Goal: Information Seeking & Learning: Learn about a topic

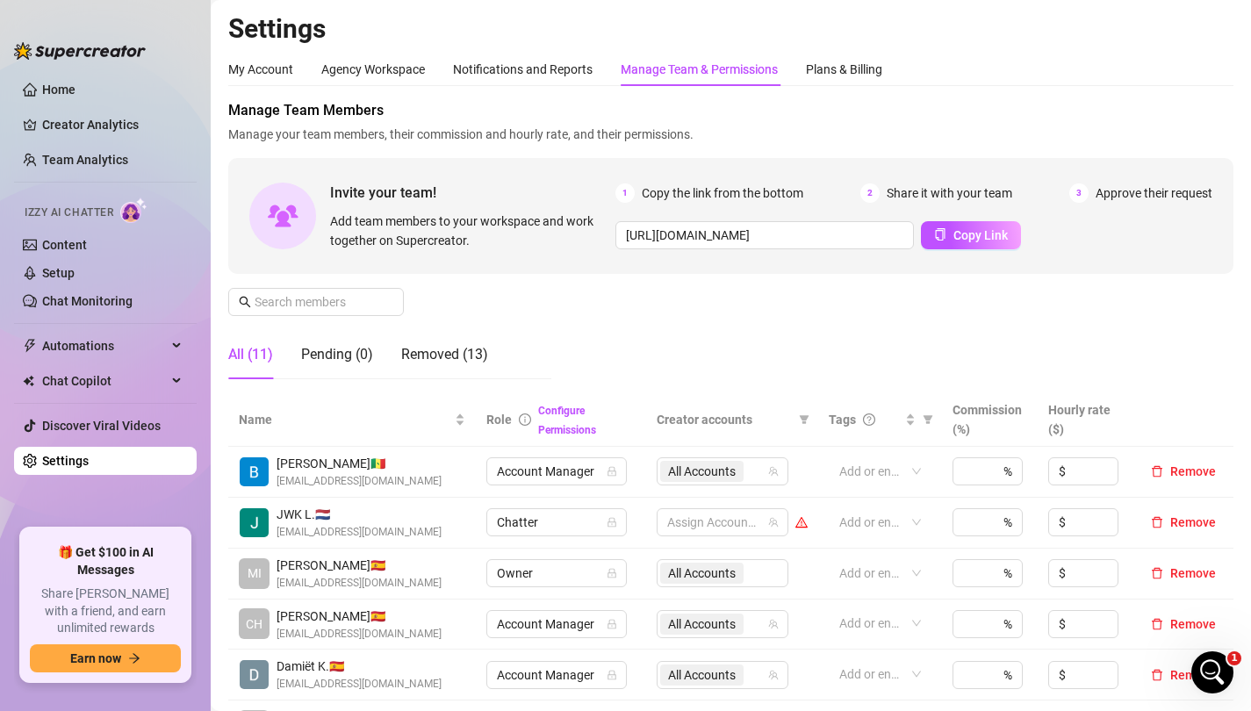
scroll to position [631, 0]
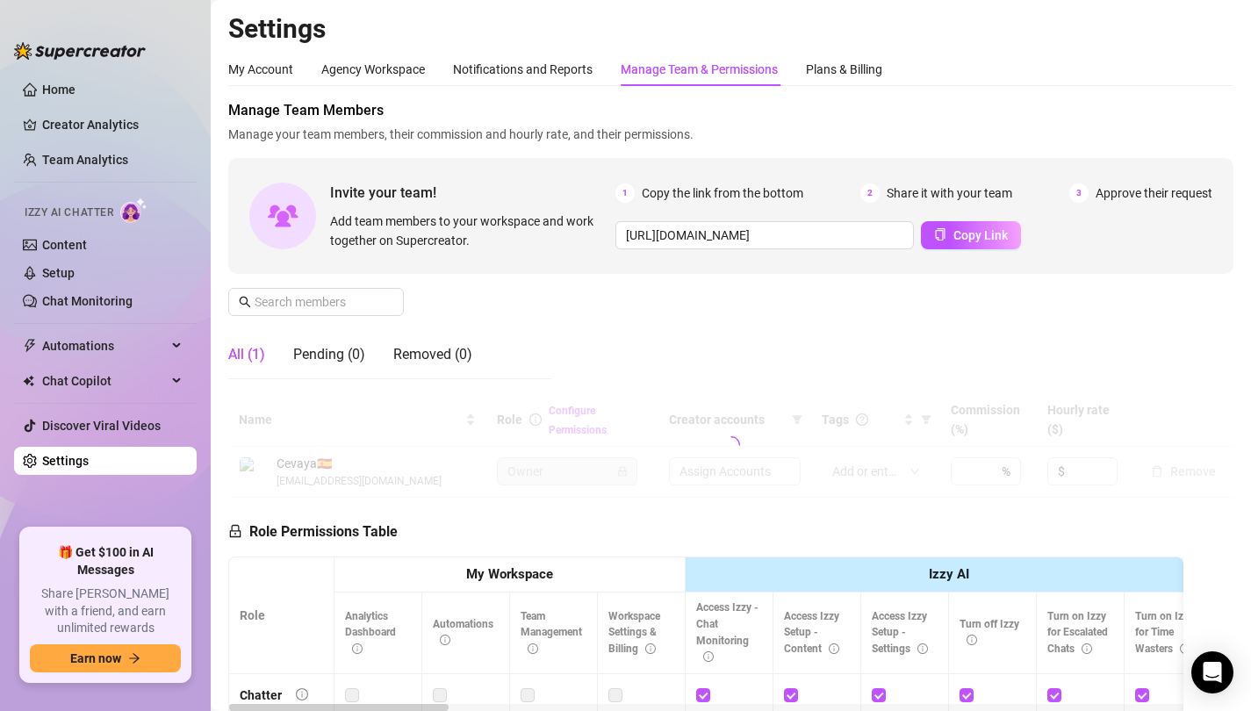
click at [75, 92] on link "Home" at bounding box center [58, 90] width 33 height 14
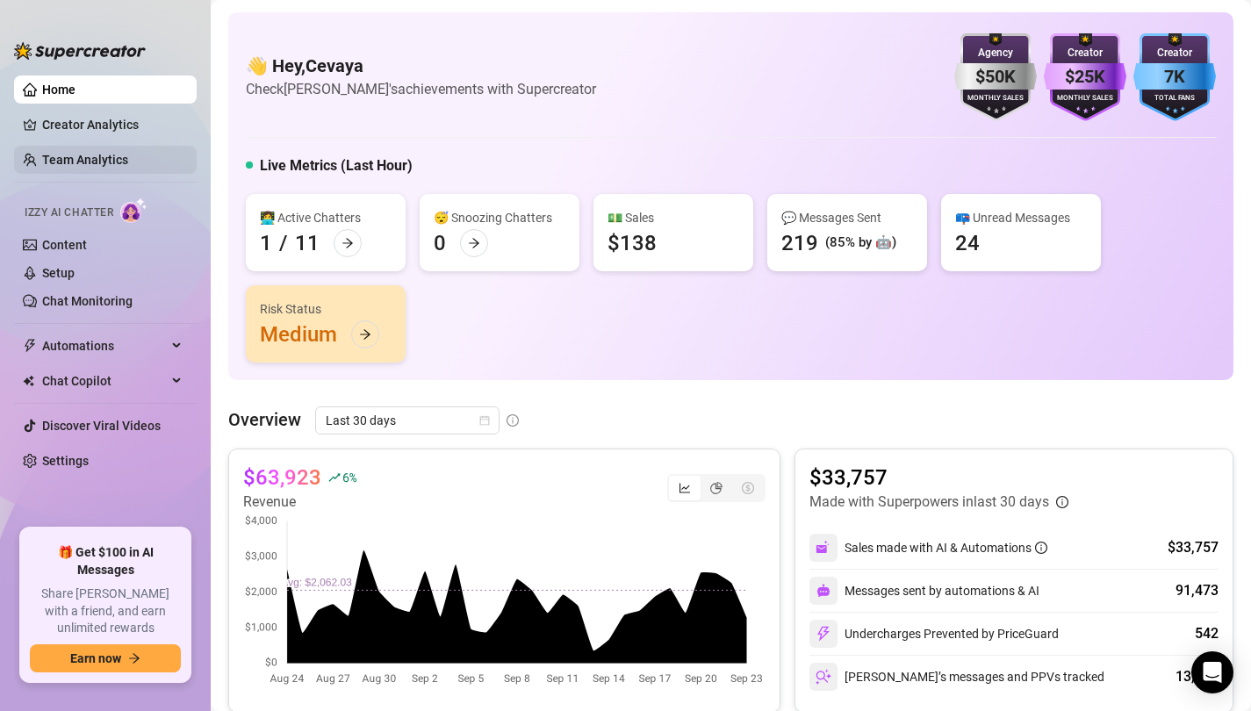
click at [81, 153] on link "Team Analytics" at bounding box center [85, 160] width 86 height 14
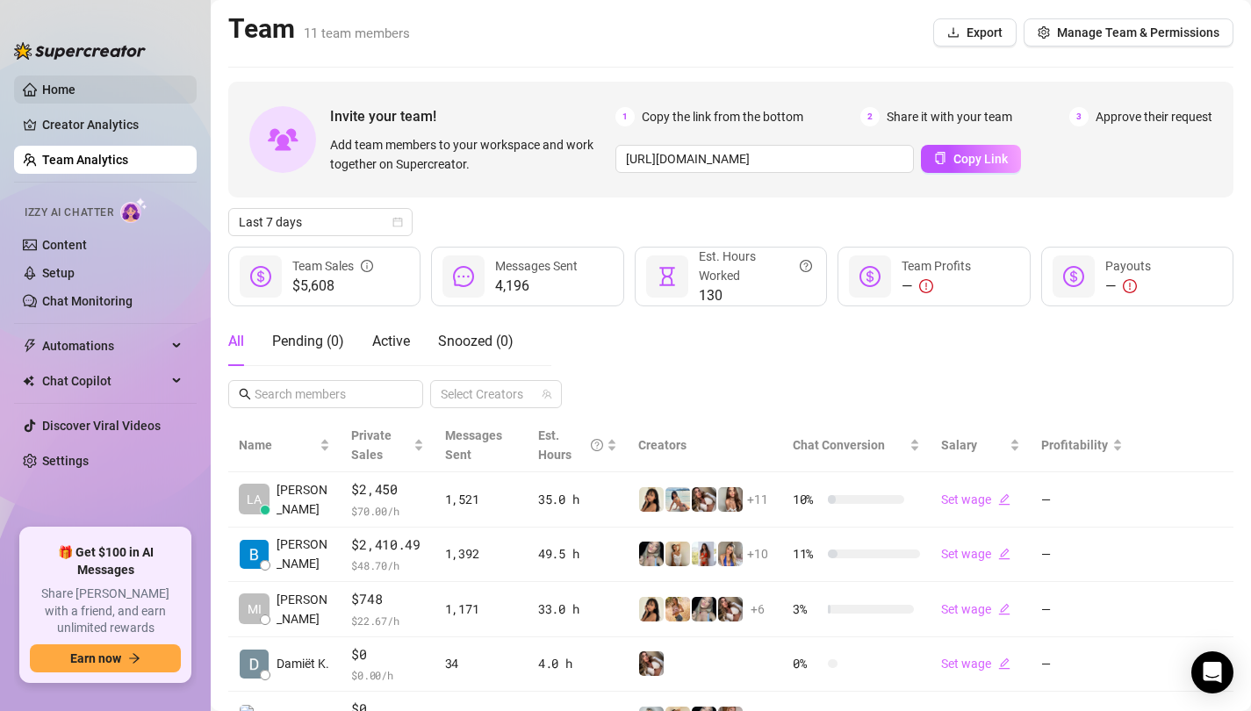
click at [61, 86] on link "Home" at bounding box center [58, 90] width 33 height 14
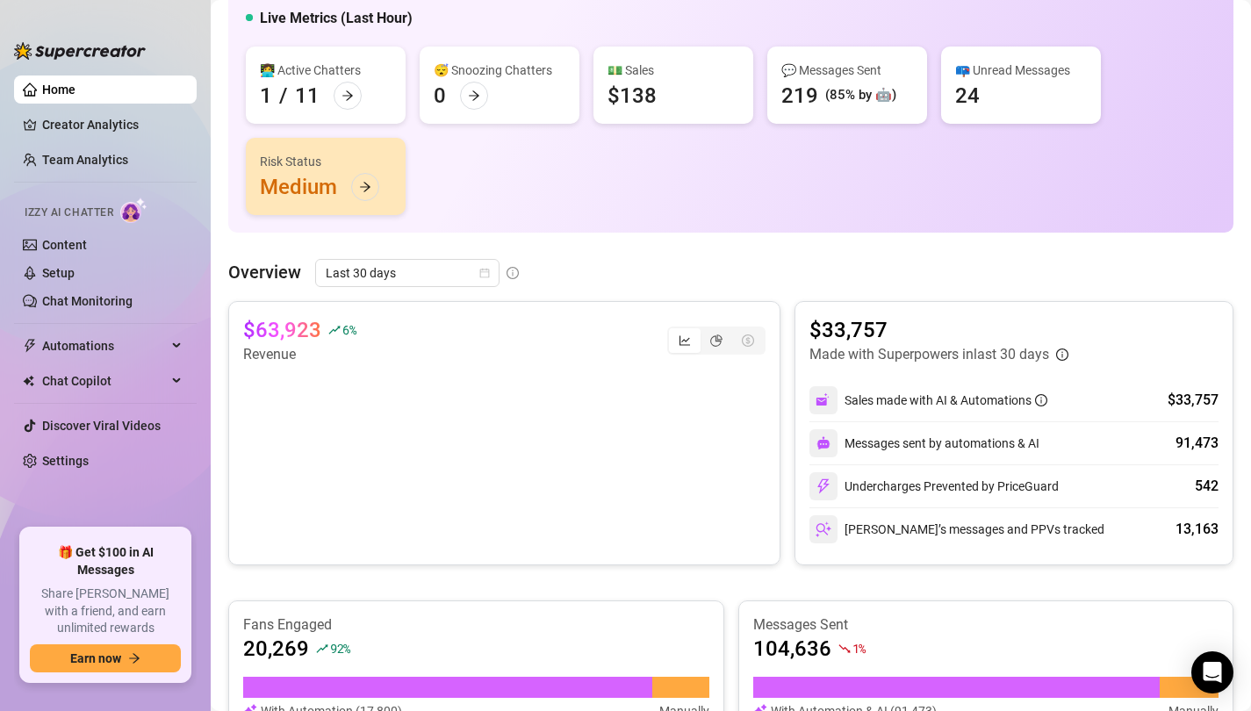
scroll to position [155, 0]
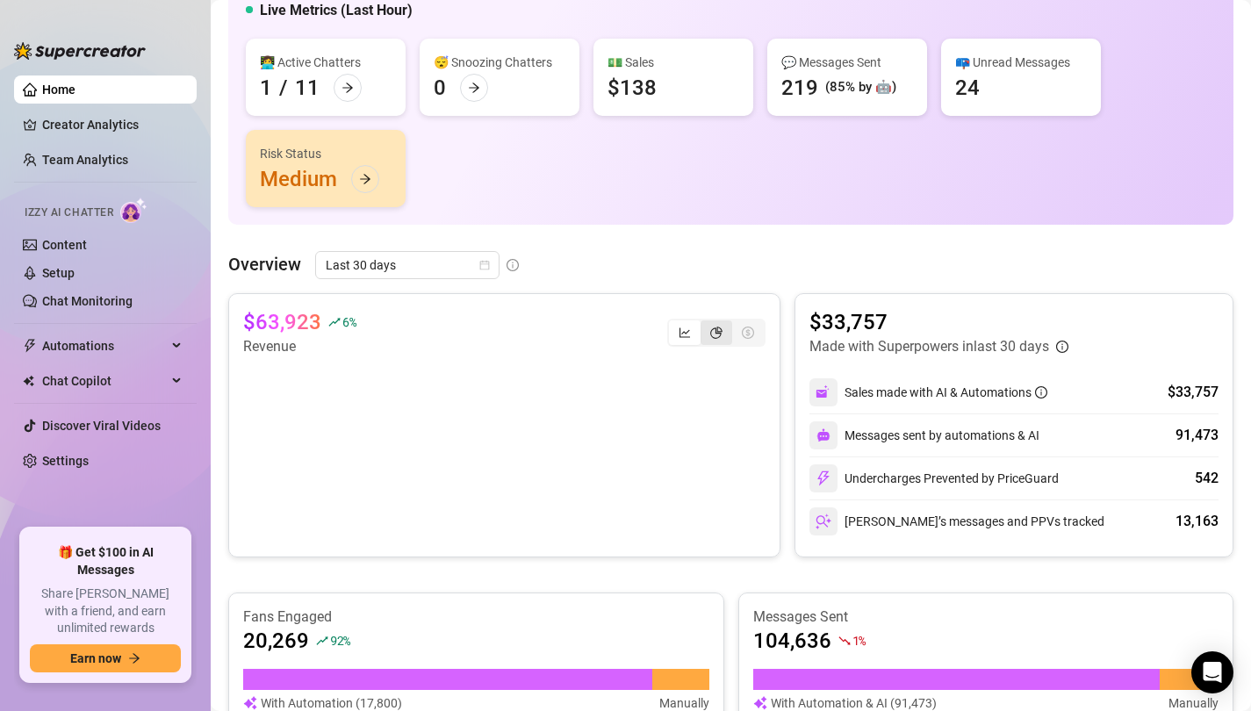
click at [717, 338] on icon "pie-chart" at bounding box center [716, 333] width 12 height 12
click at [705, 323] on input "segmented control" at bounding box center [705, 323] width 0 height 0
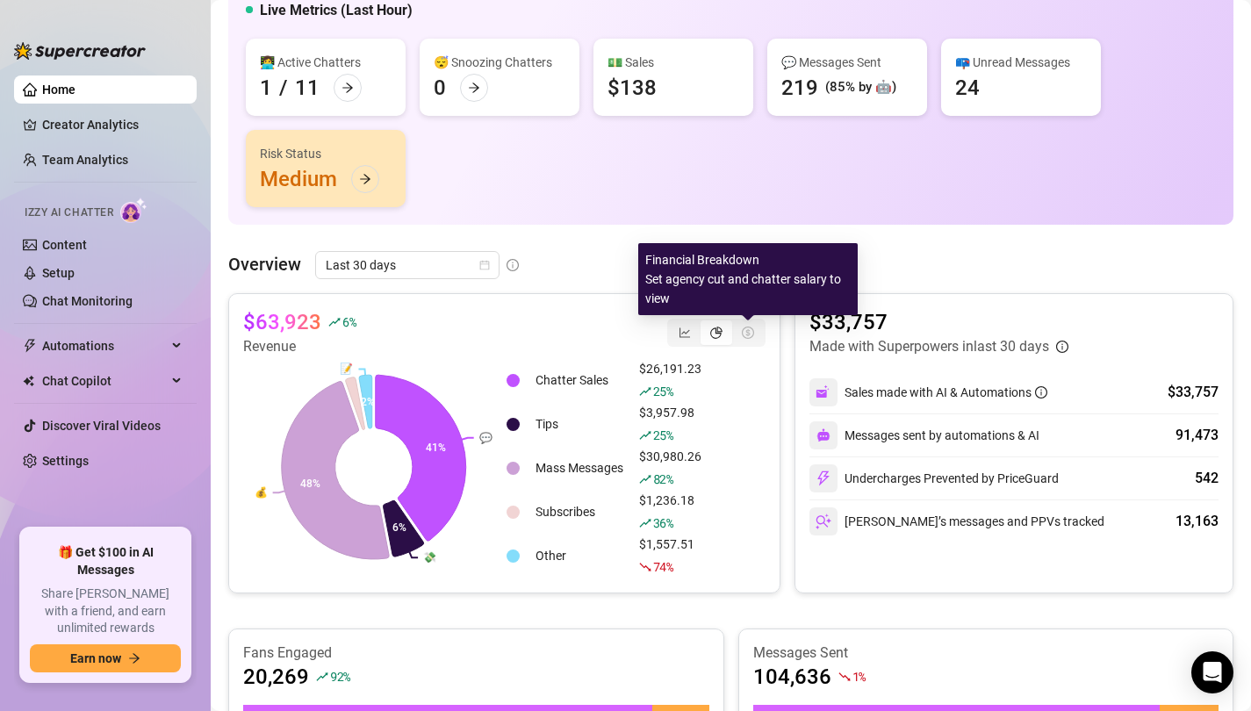
click at [746, 338] on icon "dollar-circle" at bounding box center [748, 333] width 12 height 12
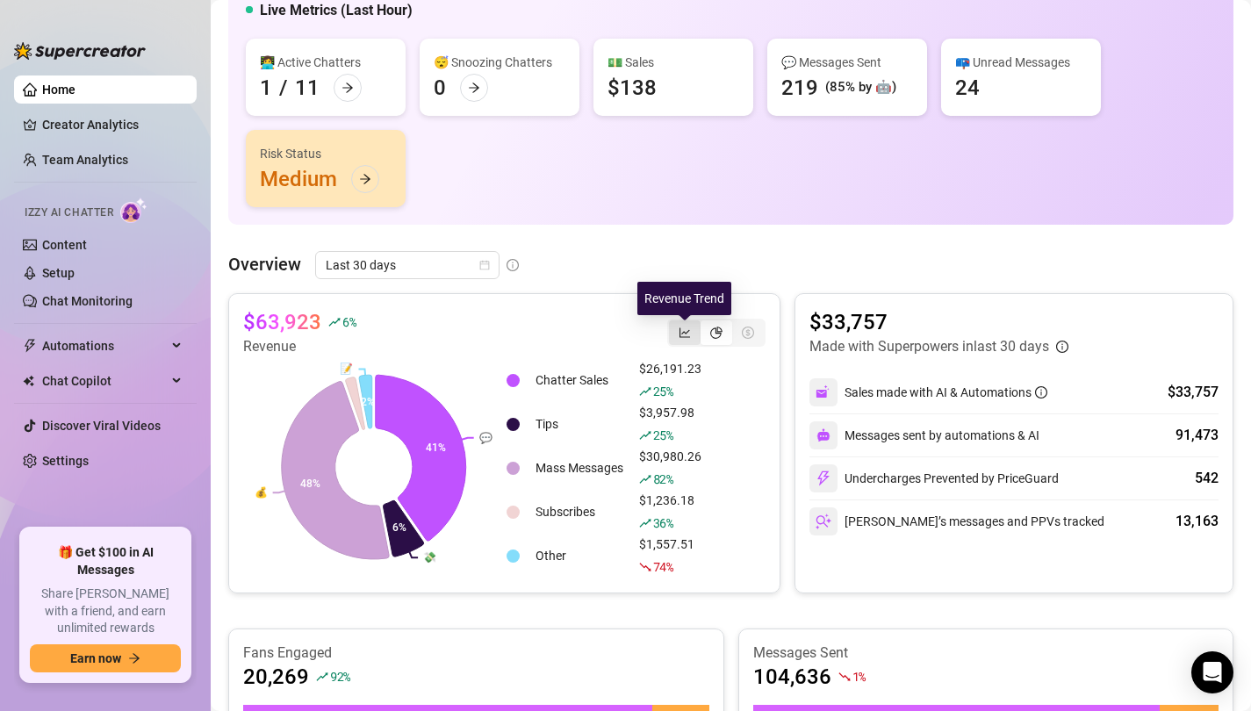
click at [681, 333] on icon "line-chart" at bounding box center [685, 333] width 12 height 12
click at [674, 323] on input "segmented control" at bounding box center [674, 323] width 0 height 0
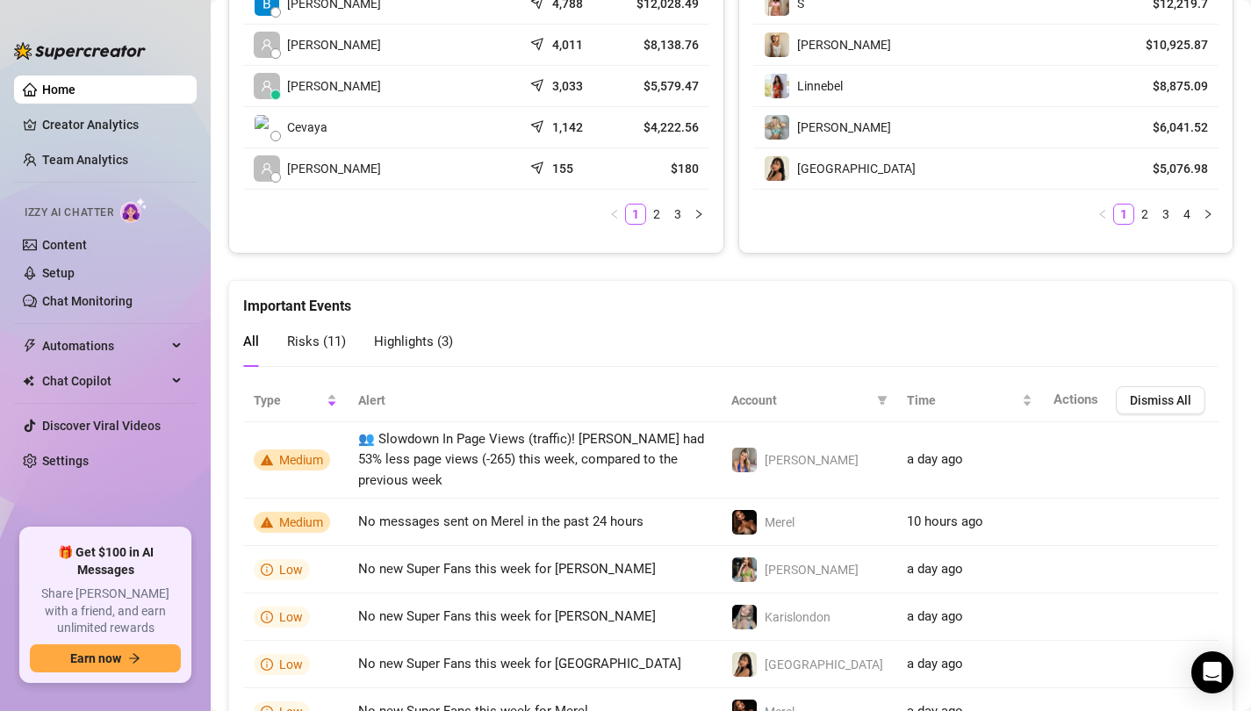
scroll to position [946, 0]
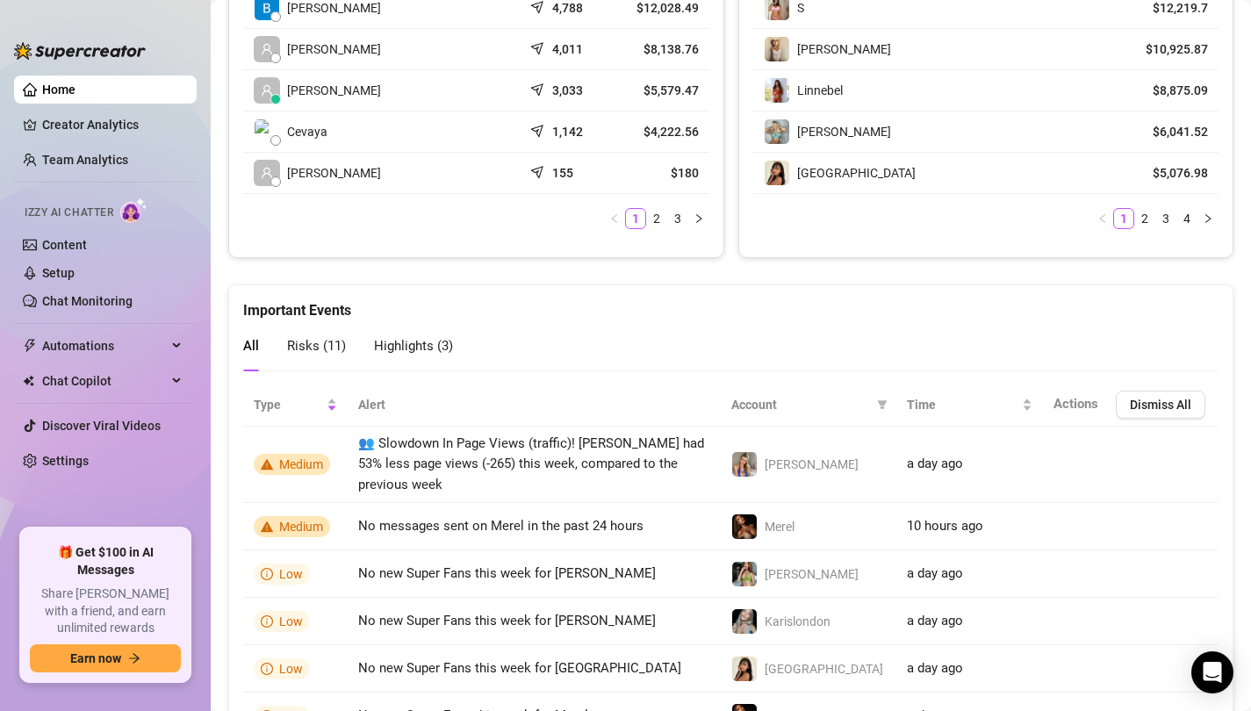
click at [310, 356] on div "Risks ( 11 )" at bounding box center [316, 346] width 59 height 22
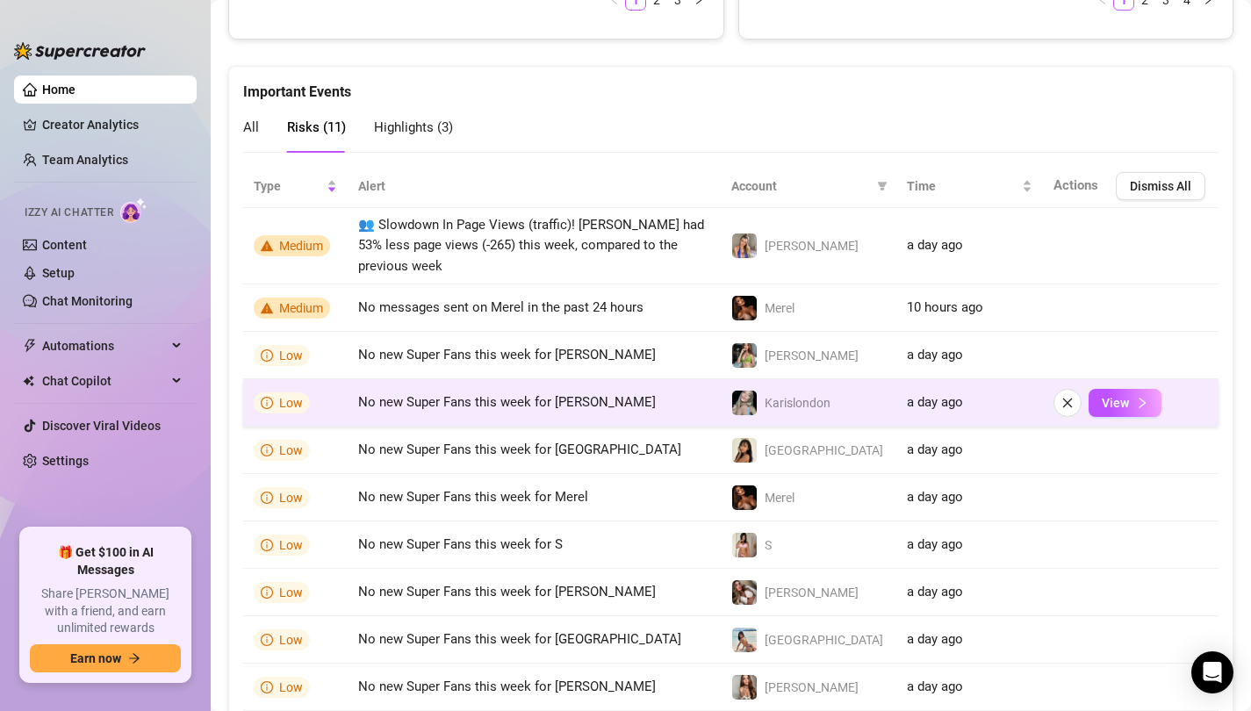
scroll to position [1168, 0]
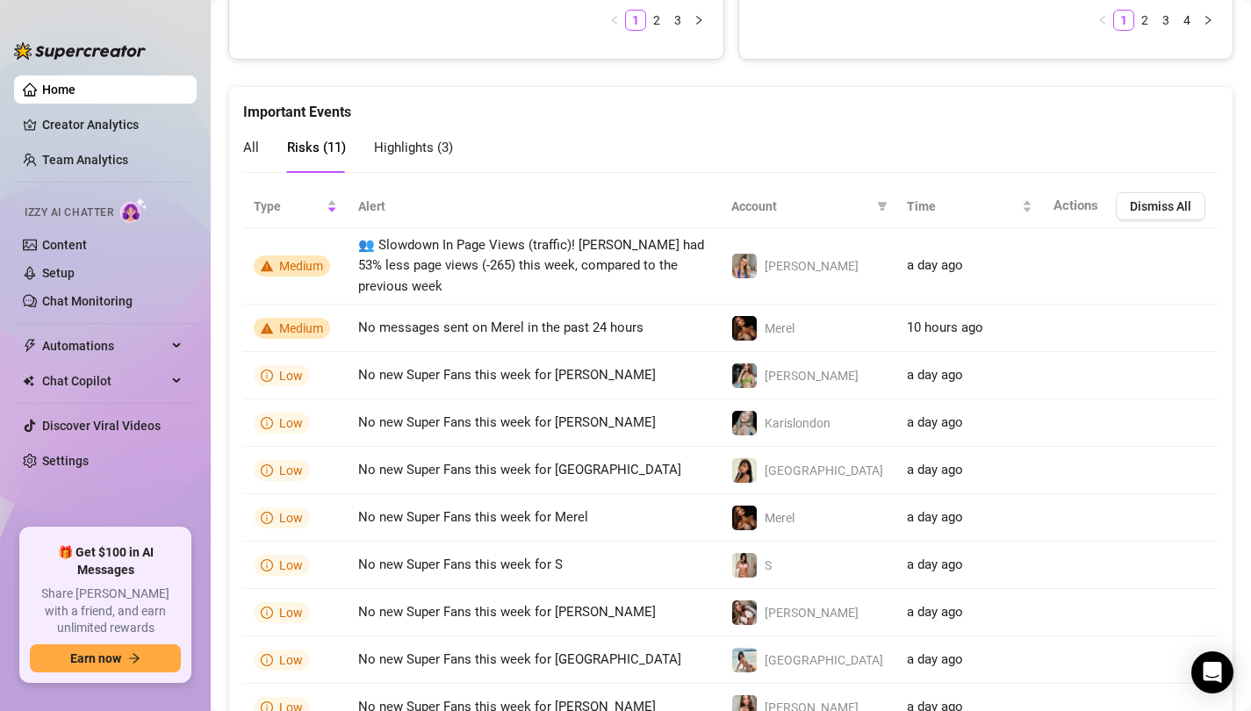
click at [380, 145] on span "Highlights ( 3 )" at bounding box center [413, 148] width 79 height 16
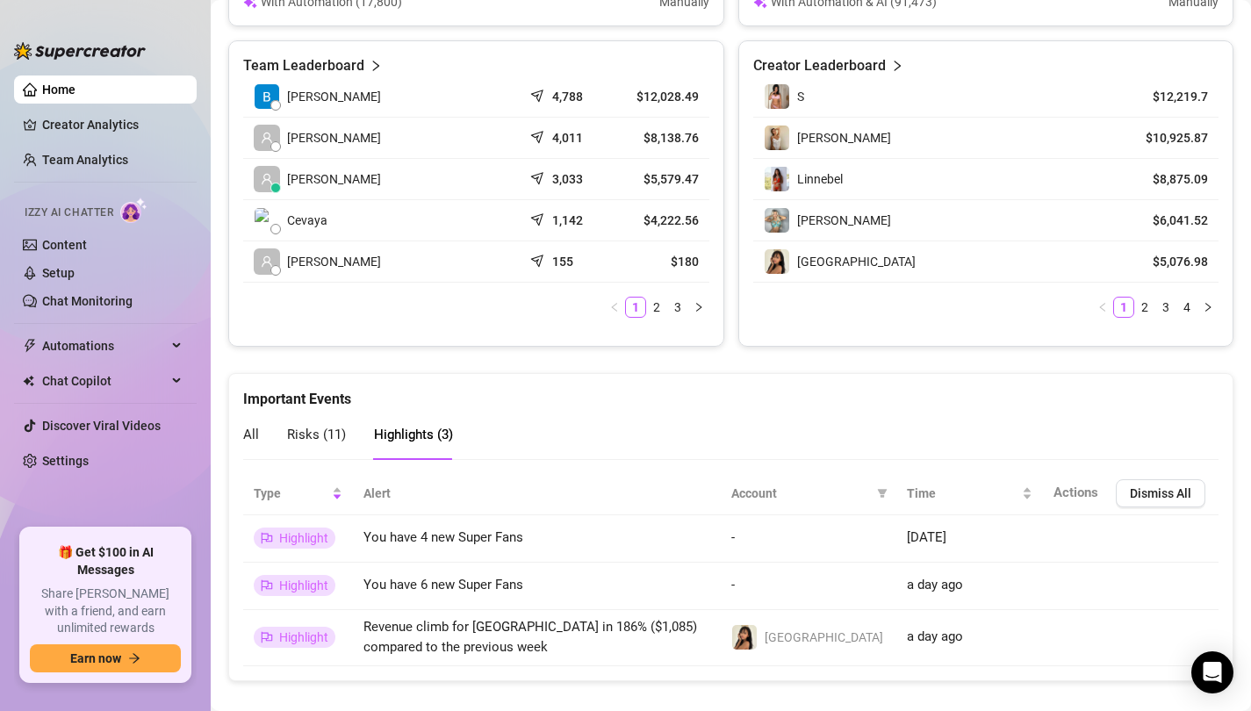
scroll to position [879, 0]
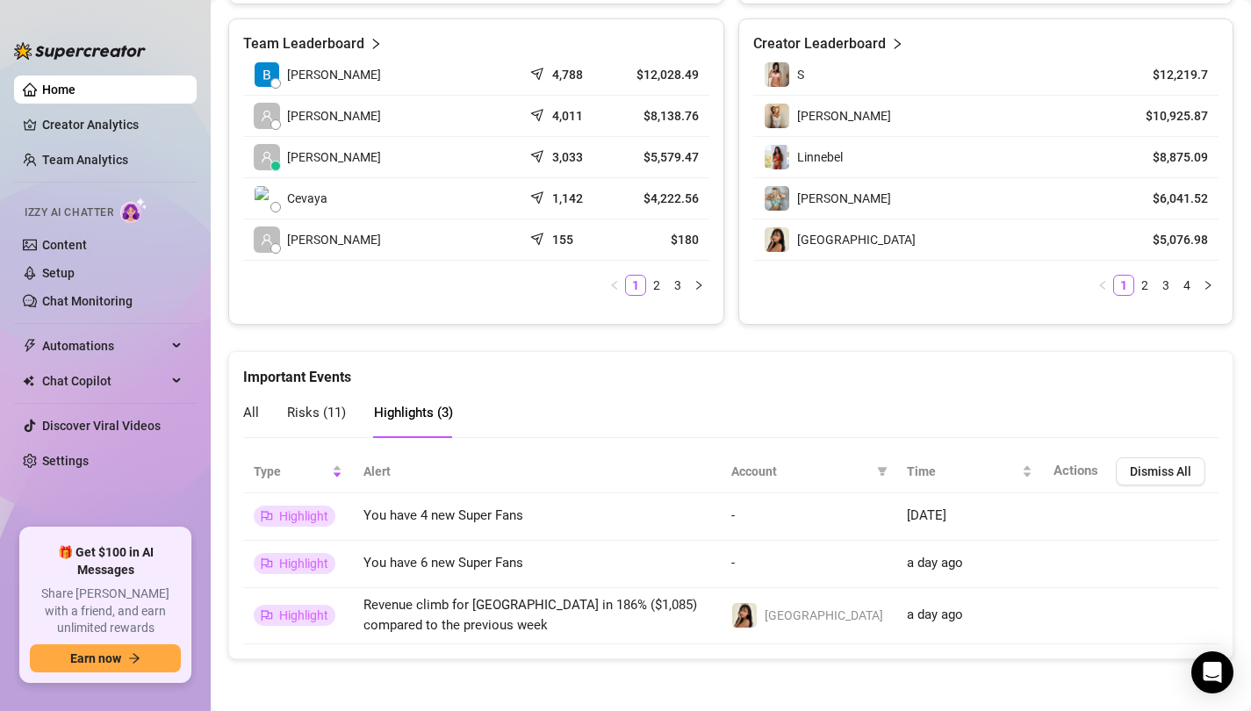
click at [249, 412] on span "All" at bounding box center [251, 413] width 16 height 16
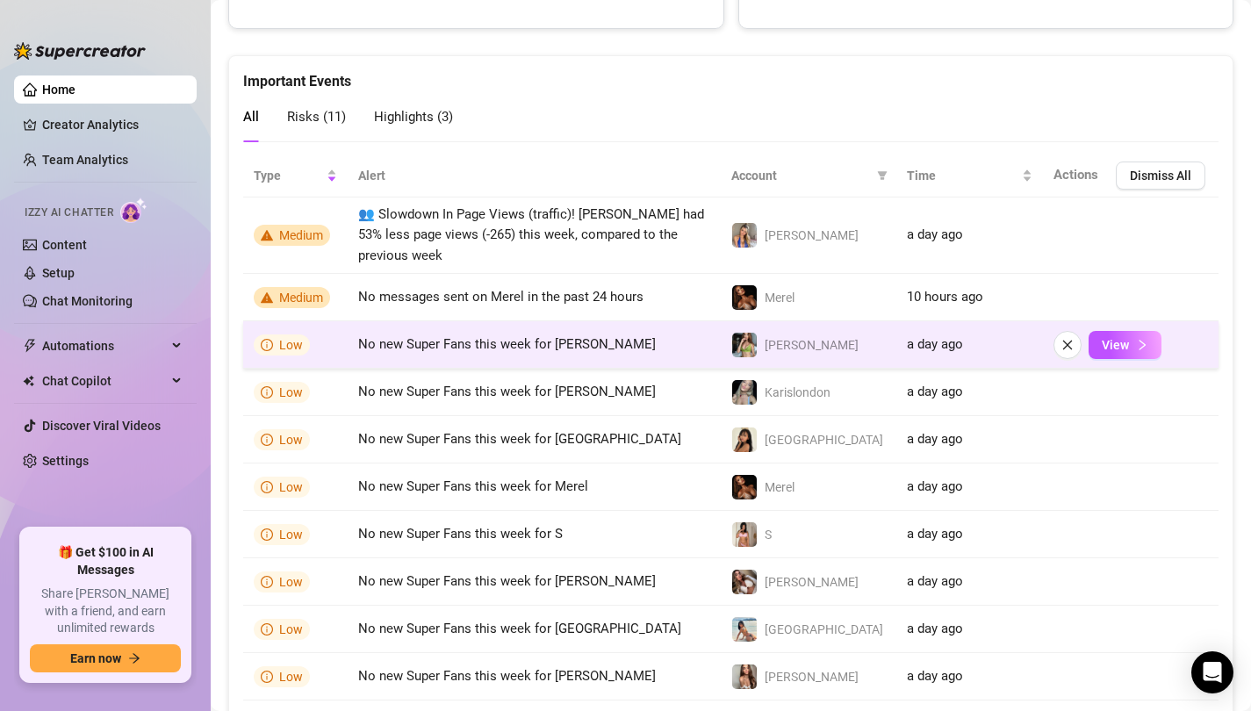
scroll to position [1260, 0]
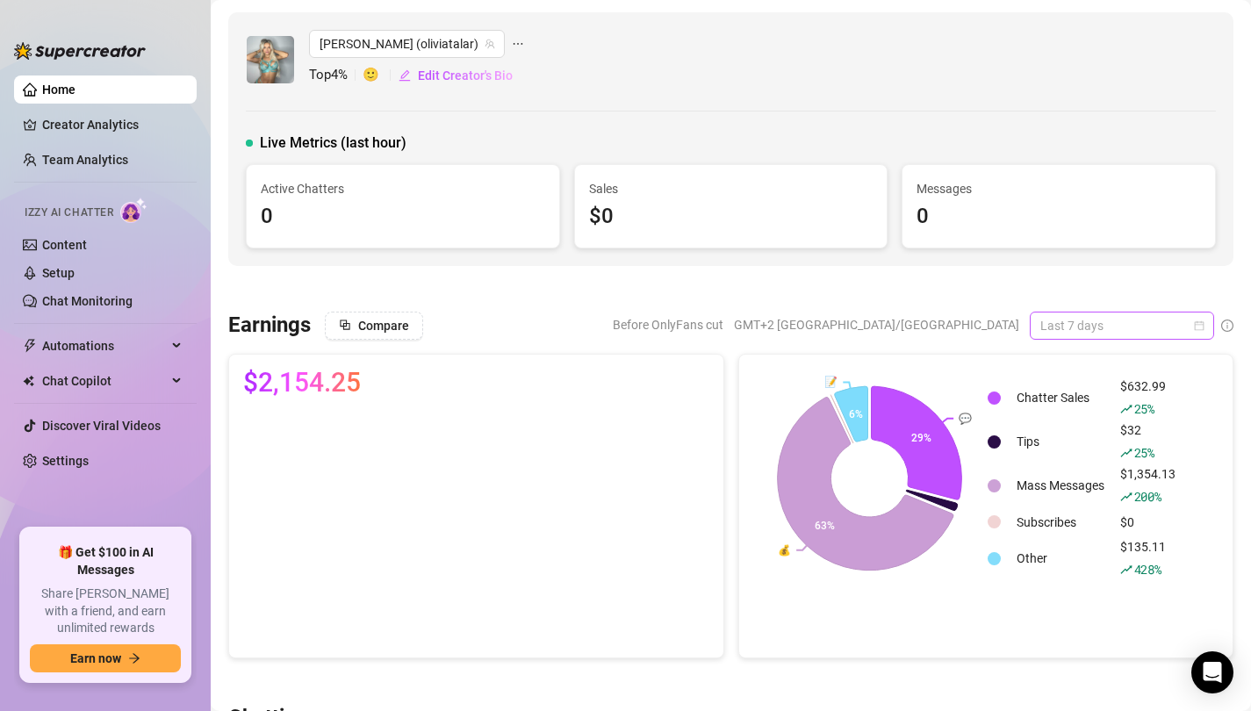
click at [1089, 328] on span "Last 7 days" at bounding box center [1122, 326] width 163 height 26
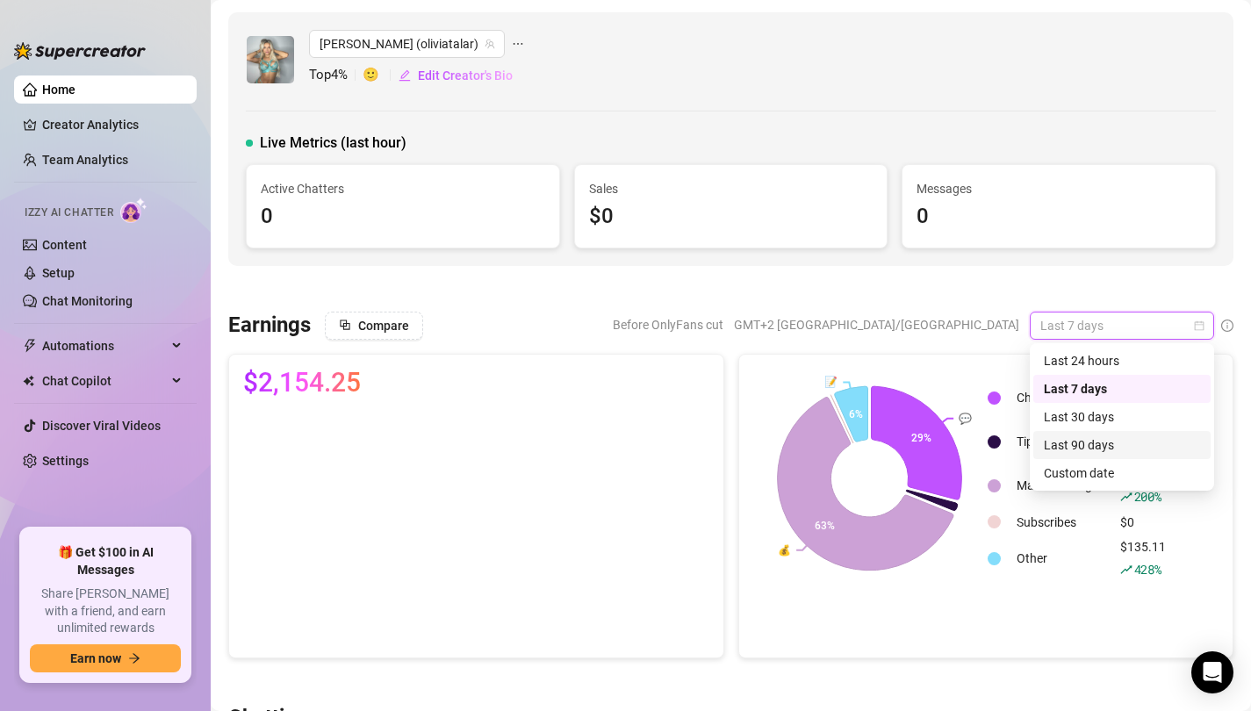
click at [1079, 446] on div "Last 90 days" at bounding box center [1122, 445] width 156 height 19
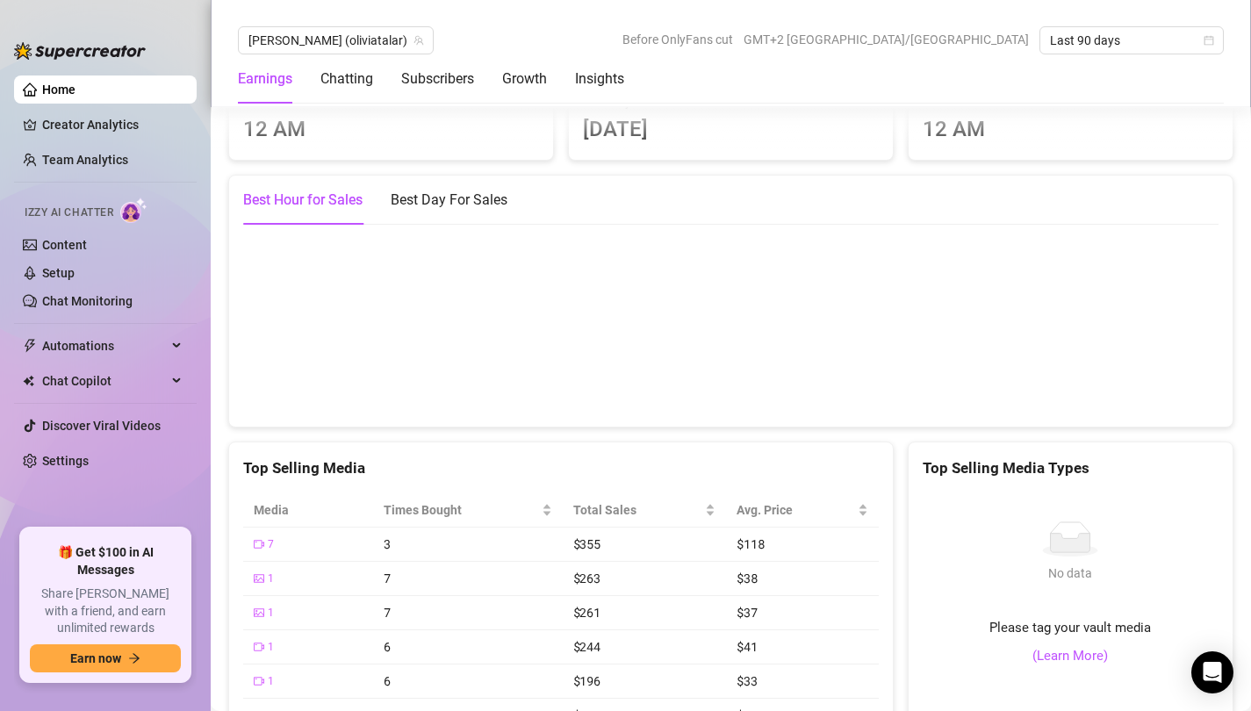
scroll to position [2528, 0]
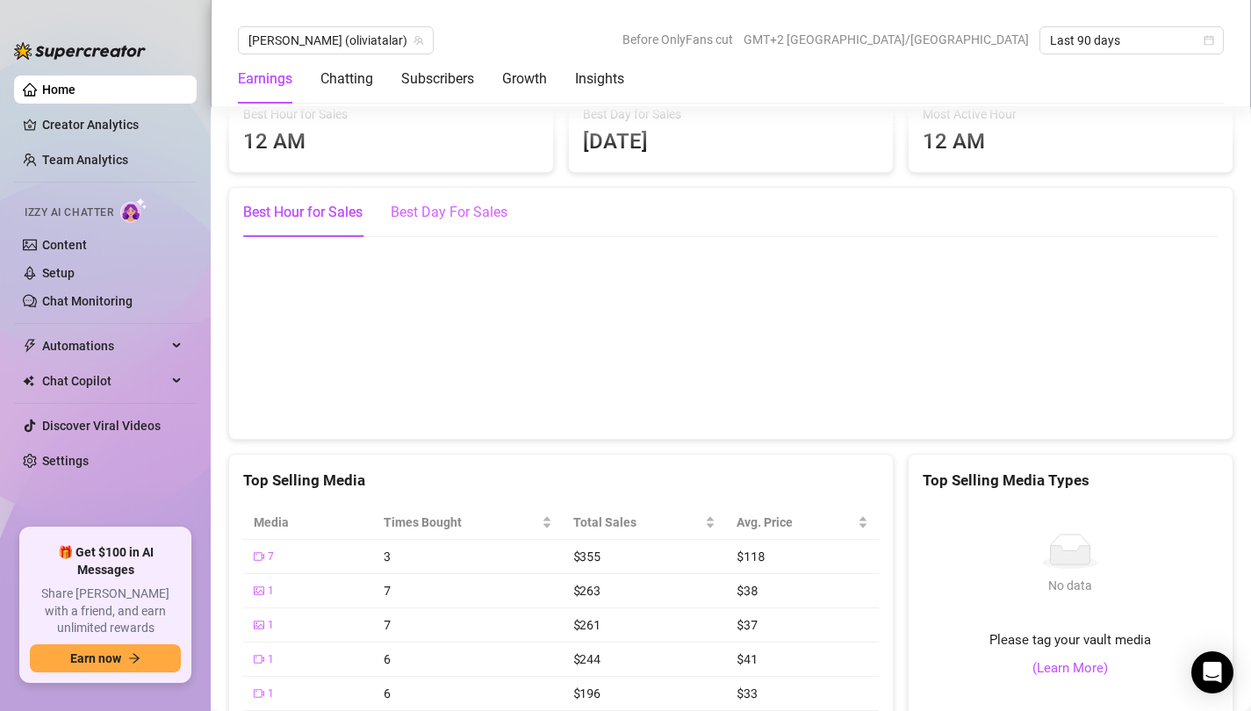
click at [429, 188] on div "Best Day For Sales" at bounding box center [449, 212] width 117 height 49
click at [473, 317] on canvas at bounding box center [731, 337] width 976 height 176
click at [301, 202] on div "Best Hour for Sales" at bounding box center [302, 212] width 119 height 21
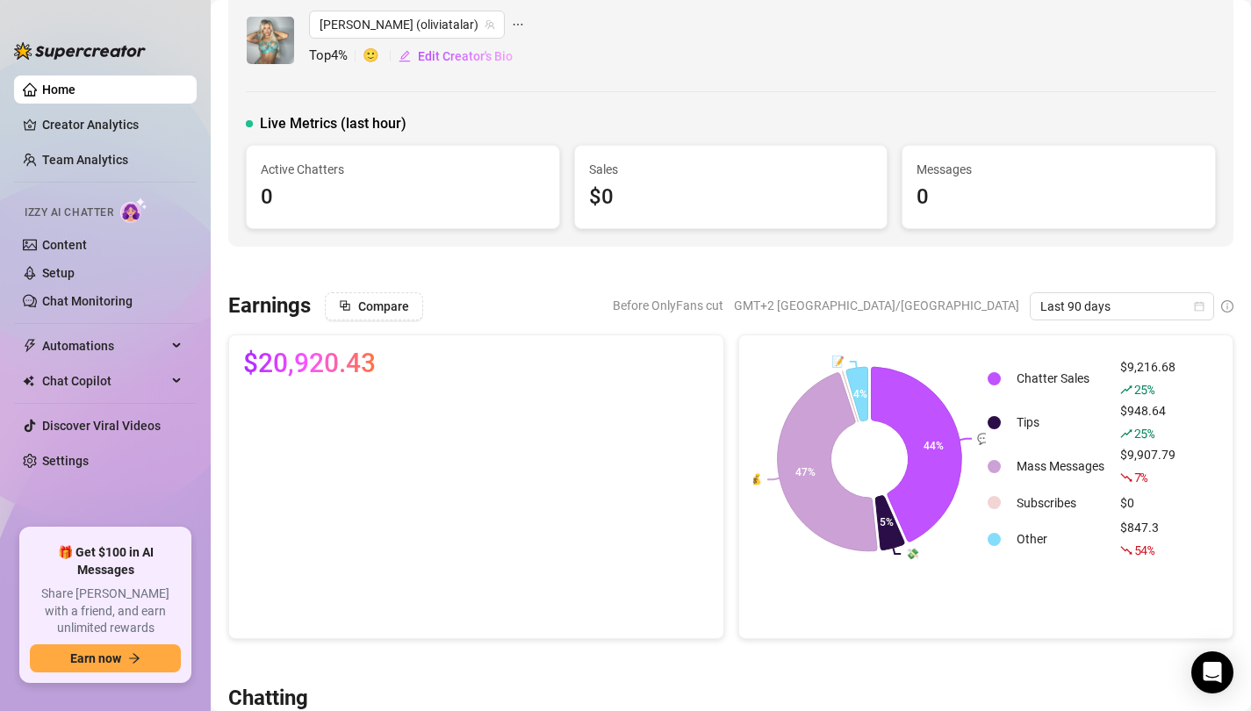
scroll to position [0, 0]
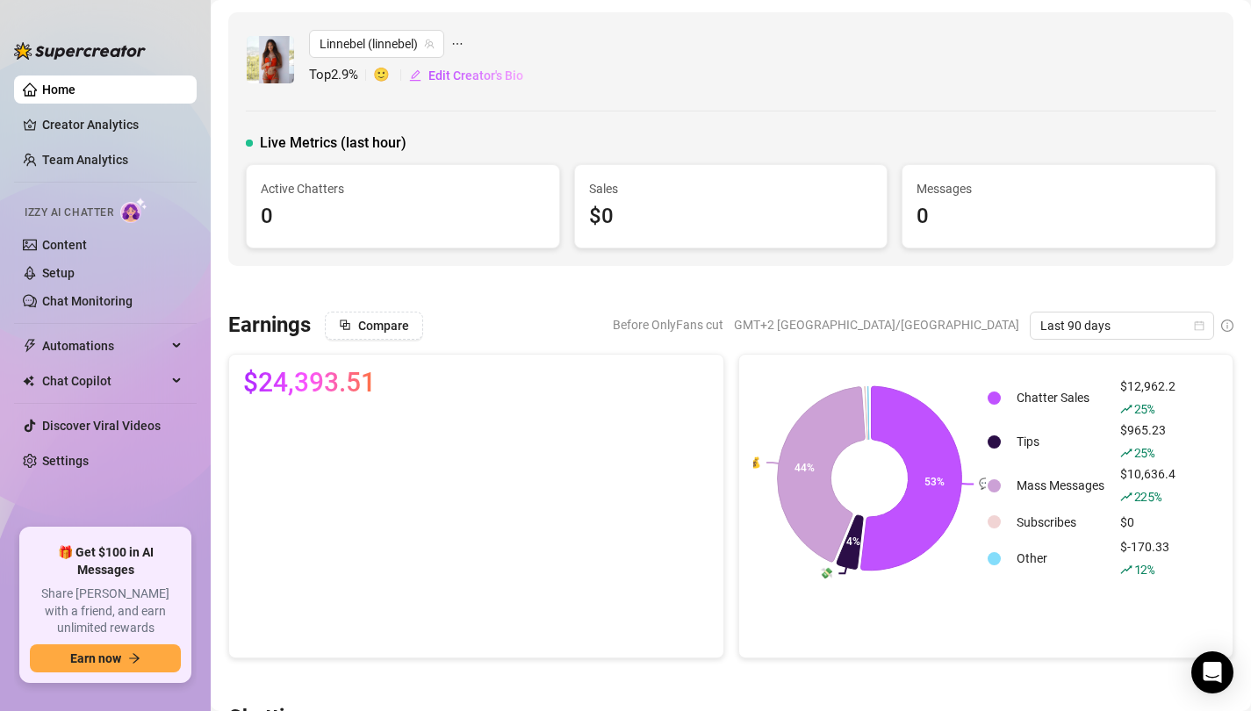
click at [71, 93] on link "Home" at bounding box center [58, 90] width 33 height 14
